Goal: Transaction & Acquisition: Purchase product/service

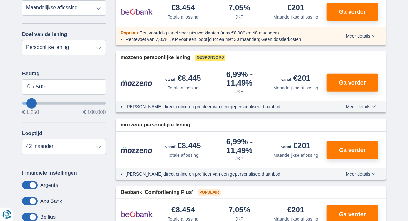
scroll to position [90, 0]
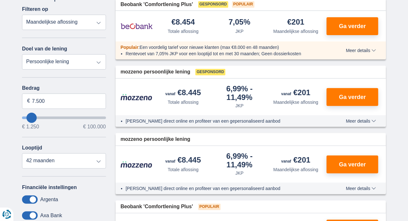
click at [22, 15] on select "Totale aflossing JKP Maandelijkse aflossing" at bounding box center [64, 22] width 84 height 15
click at [96, 23] on select "Totale aflossing JKP Maandelijkse aflossing" at bounding box center [64, 22] width 84 height 15
click at [22, 54] on select "Persoonlijke lening Auto Moto / fiets Mobilhome / caravan Renovatie Energie Sch…" at bounding box center [64, 61] width 84 height 15
click at [97, 59] on select "Persoonlijke lening Auto Moto / fiets Mobilhome / caravan Renovatie Energie Sch…" at bounding box center [64, 61] width 84 height 15
click at [65, 101] on input "7.500" at bounding box center [64, 101] width 84 height 15
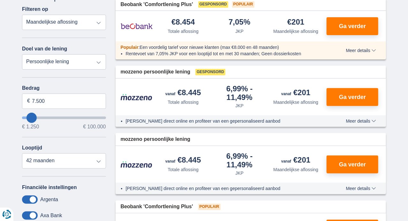
type input "8.250"
type input "8250"
select select "48"
type input "9.250"
type input "9250"
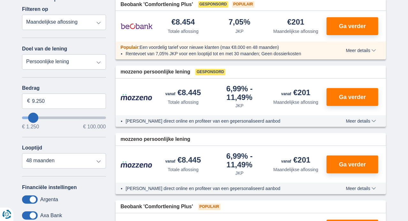
type input "7.250"
type input "7250"
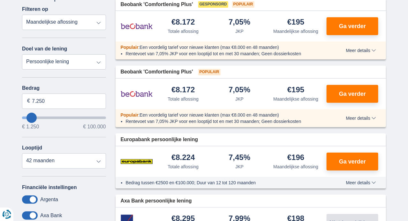
click at [22, 116] on div "Annuleren Filters Filteren op Filteren op Totale aflossing JKP Maandelijkse afl…" at bounding box center [64, 144] width 94 height 304
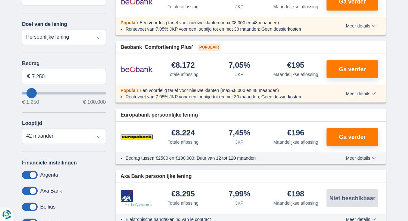
scroll to position [134, 0]
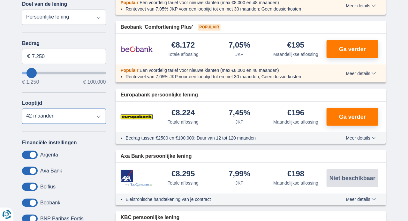
click at [22, 109] on select "12 maanden 18 maanden 24 maanden 30 maanden 36 maanden 42 maanden" at bounding box center [64, 116] width 84 height 15
select select "36"
click option "36 maanden" at bounding box center [0, 0] width 0 height 0
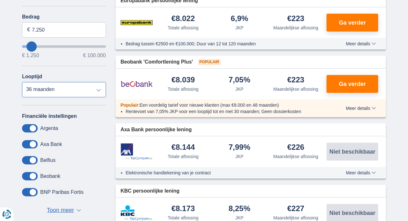
scroll to position [179, 0]
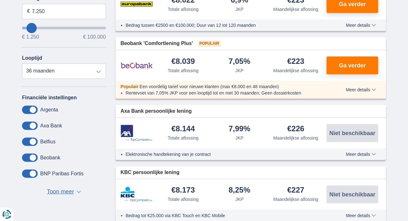
click at [64, 190] on span "Toon meer" at bounding box center [60, 192] width 27 height 8
click at [28, 107] on span at bounding box center [30, 110] width 16 height 8
click at [0, 0] on input "checkbox" at bounding box center [0, 0] width 0 height 0
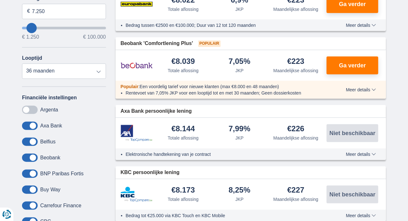
click at [29, 125] on span at bounding box center [30, 126] width 16 height 8
click at [0, 0] on input "checkbox" at bounding box center [0, 0] width 0 height 0
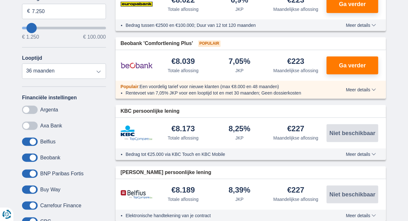
scroll to position [224, 0]
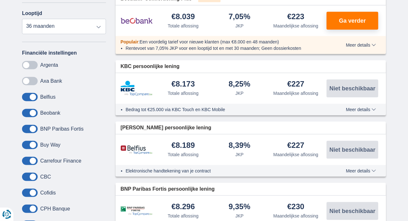
click at [33, 95] on span at bounding box center [30, 97] width 16 height 8
click at [0, 0] on input "checkbox" at bounding box center [0, 0] width 0 height 0
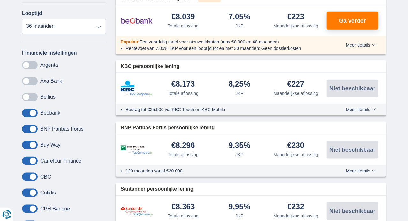
click at [32, 110] on span at bounding box center [30, 113] width 16 height 8
click at [0, 0] on input "checkbox" at bounding box center [0, 0] width 0 height 0
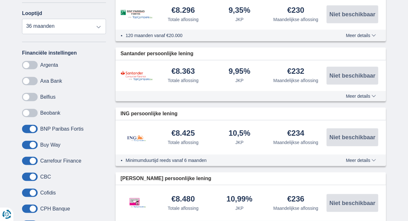
click at [31, 127] on span at bounding box center [30, 129] width 16 height 8
click at [0, 0] on input "checkbox" at bounding box center [0, 0] width 0 height 0
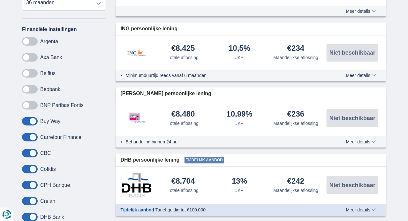
scroll to position [269, 0]
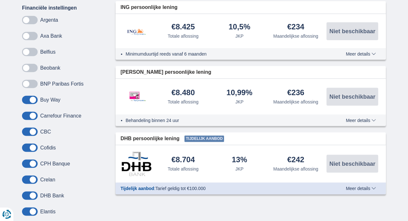
click at [33, 101] on span at bounding box center [30, 100] width 16 height 8
click at [0, 0] on input "checkbox" at bounding box center [0, 0] width 0 height 0
click at [32, 114] on span at bounding box center [30, 116] width 16 height 8
click at [0, 0] on input "checkbox" at bounding box center [0, 0] width 0 height 0
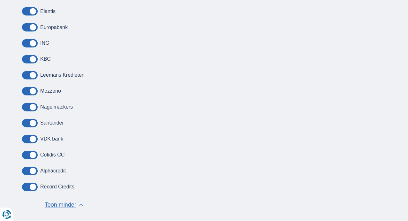
scroll to position [493, 0]
